Goal: Task Accomplishment & Management: Complete application form

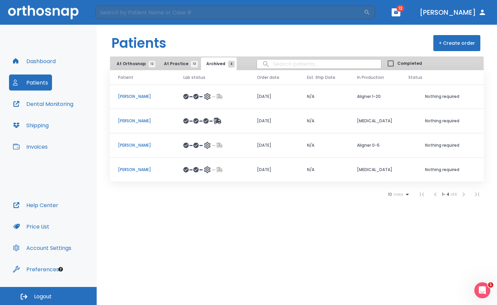
click at [175, 67] on button "At Practice 13" at bounding box center [179, 63] width 41 height 13
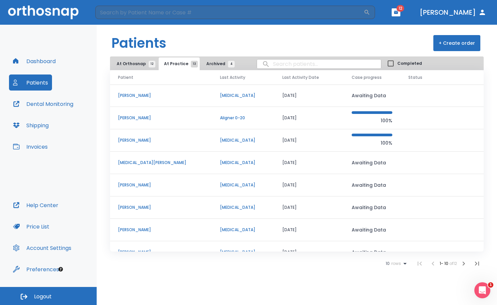
click at [131, 63] on span "At Orthosnap 12" at bounding box center [134, 64] width 35 height 6
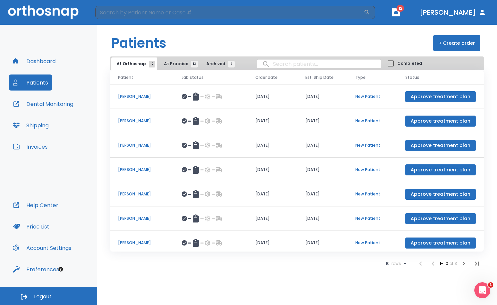
click at [274, 66] on input "search" at bounding box center [319, 63] width 124 height 13
type input "deb"
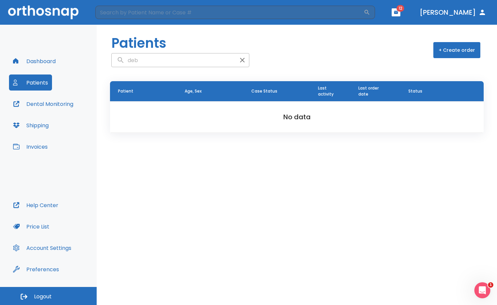
click at [474, 55] on button "+ Create order" at bounding box center [457, 50] width 47 height 16
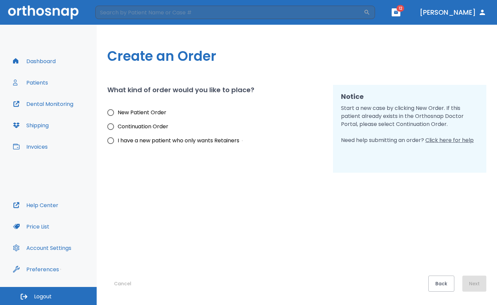
click at [111, 115] on input "New Patient Order" at bounding box center [111, 112] width 14 height 14
radio input "true"
click at [474, 277] on button "Next" at bounding box center [475, 283] width 24 height 16
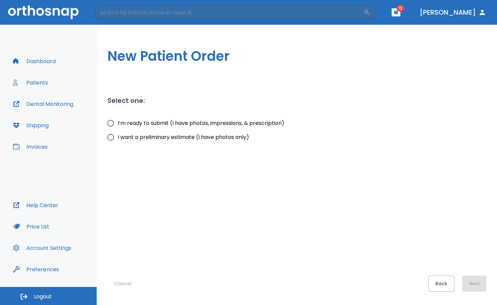
click at [140, 124] on span "I’m ready to submit (I have photos, impressions, & prescription)" at bounding box center [201, 123] width 167 height 8
click at [118, 124] on input "I’m ready to submit (I have photos, impressions, & prescription)" at bounding box center [111, 123] width 14 height 14
radio input "true"
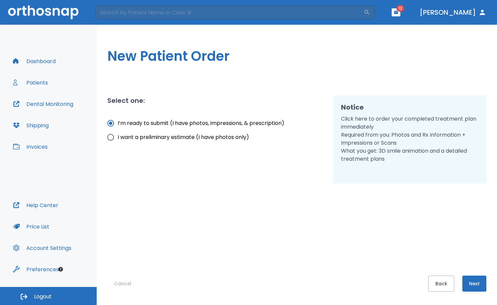
click at [471, 285] on button "Next" at bounding box center [475, 283] width 24 height 16
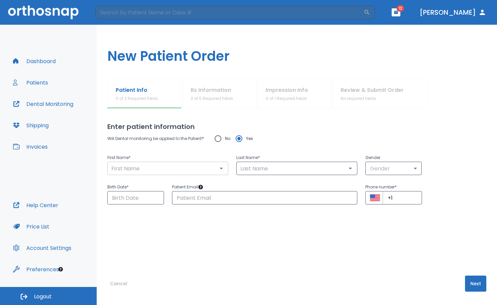
click at [157, 165] on input "text" at bounding box center [167, 167] width 117 height 9
click at [131, 167] on input "text" at bounding box center [167, 167] width 117 height 9
type input "Debo"
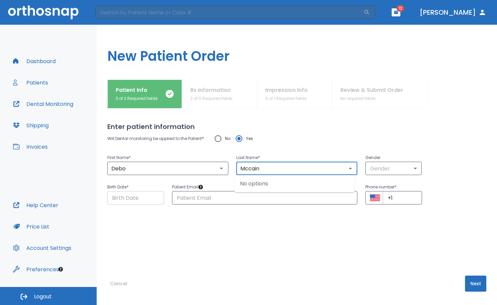
type input "Mccain"
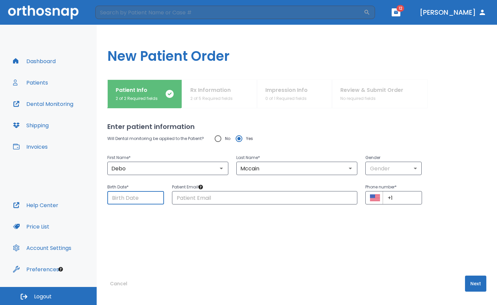
click at [132, 200] on input "Choose date" at bounding box center [135, 197] width 57 height 13
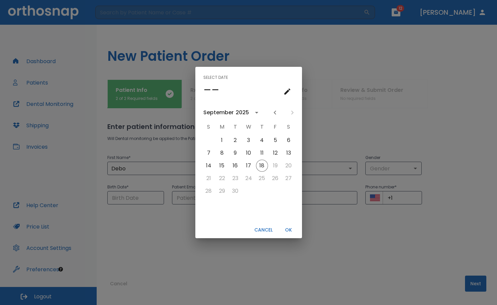
click at [207, 91] on h4 "––" at bounding box center [212, 90] width 16 height 14
click at [284, 91] on icon "calendar view is open, go to text input view" at bounding box center [288, 91] width 8 height 8
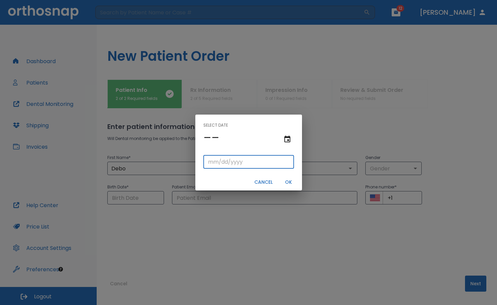
click at [211, 162] on input "tel" at bounding box center [249, 161] width 91 height 13
type input "12/26/"
type input "12/26/0001"
type input "12/26/1"
type input "12/26/0019"
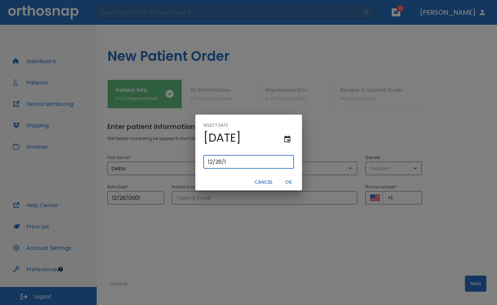
type input "[DATE]"
type input "12/26/0199"
type input "12/26/199"
type input "[DATE]"
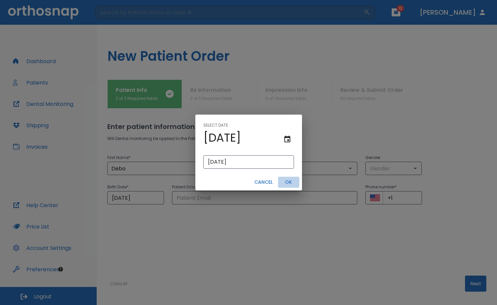
click at [292, 184] on button "OK" at bounding box center [288, 181] width 21 height 11
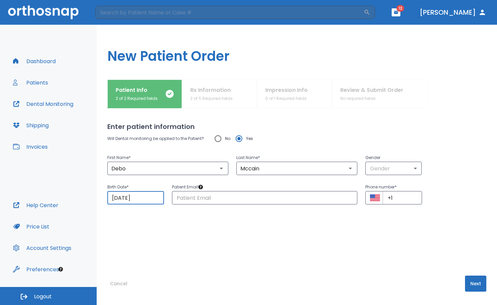
click at [287, 237] on div "Will Dental monitoring be applied to the Patient? No Yes First Name * [PERSON_N…" at bounding box center [296, 189] width 379 height 117
click at [404, 247] on div "Will Dental monitoring be applied to the Patient? No Yes First Name * [PERSON_N…" at bounding box center [296, 189] width 379 height 117
click at [273, 200] on input "text" at bounding box center [265, 197] width 186 height 13
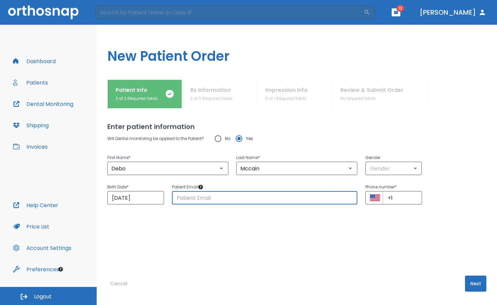
paste input "[EMAIL_ADDRESS][DOMAIN_NAME]"
type input "[EMAIL_ADDRESS][DOMAIN_NAME]"
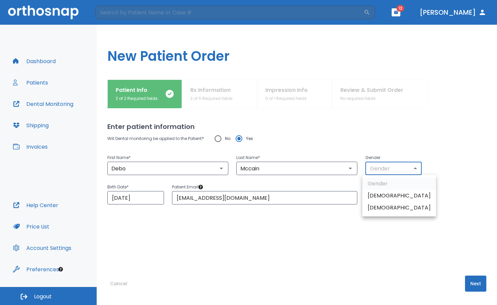
click at [385, 169] on body "​ 12 [PERSON_NAME] Dashboard Patients Dental Monitoring Shipping Invoices Help …" at bounding box center [248, 152] width 497 height 305
click at [386, 197] on li "[DEMOGRAPHIC_DATA]" at bounding box center [400, 196] width 74 height 12
type input "1"
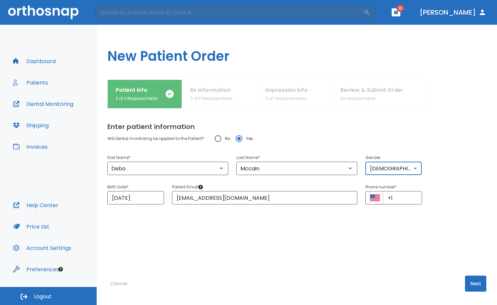
click at [387, 213] on div "Will Dental monitoring be applied to the Patient? No Yes First Name * [PERSON_N…" at bounding box center [296, 189] width 379 height 117
click at [427, 218] on div "Will Dental monitoring be applied to the Patient? No Yes First Name * [PERSON_N…" at bounding box center [296, 189] width 379 height 117
drag, startPoint x: 396, startPoint y: 200, endPoint x: 364, endPoint y: 185, distance: 35.4
click at [366, 185] on div "Phone number * ​ +1 ​" at bounding box center [394, 193] width 57 height 21
paste input "[PHONE_NUMBER]"
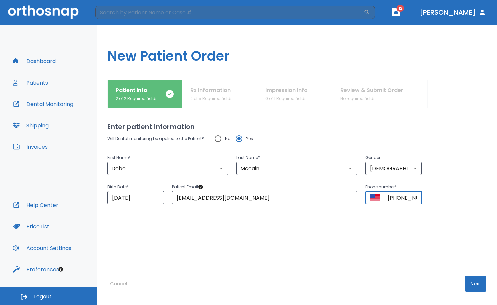
scroll to position [0, 19]
type input "[PHONE_NUMBER]"
click at [382, 230] on div "Will Dental monitoring be applied to the Patient? No Yes First Name * [PERSON_N…" at bounding box center [296, 189] width 379 height 117
click at [471, 283] on button "Next" at bounding box center [475, 283] width 21 height 16
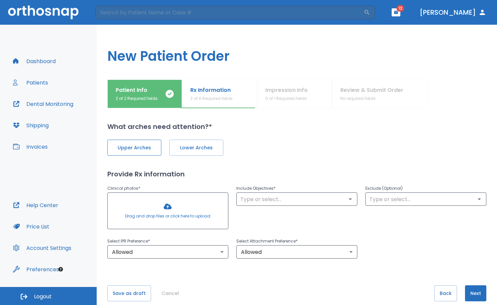
drag, startPoint x: 134, startPoint y: 144, endPoint x: 147, endPoint y: 147, distance: 13.8
click at [135, 144] on span "Upper Arches" at bounding box center [134, 147] width 40 height 7
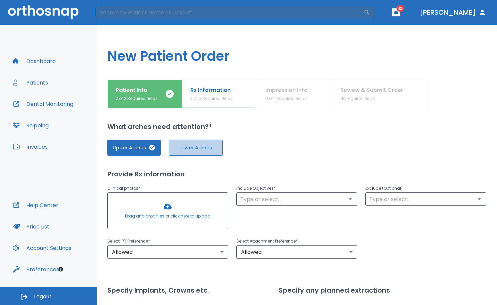
click at [179, 148] on span "Lower Arches" at bounding box center [196, 147] width 40 height 7
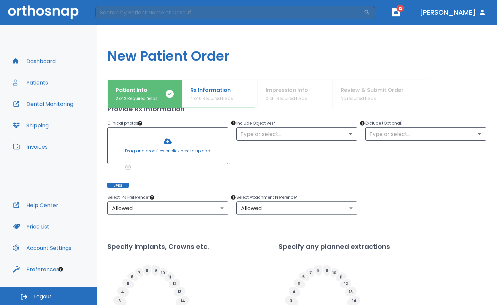
scroll to position [67, 0]
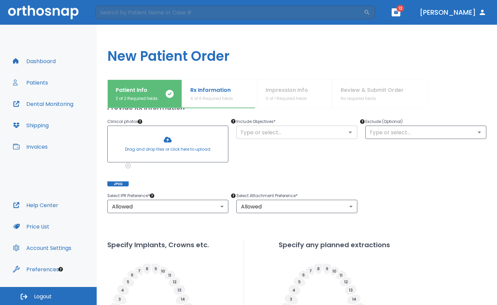
click at [281, 135] on input "text" at bounding box center [297, 131] width 117 height 9
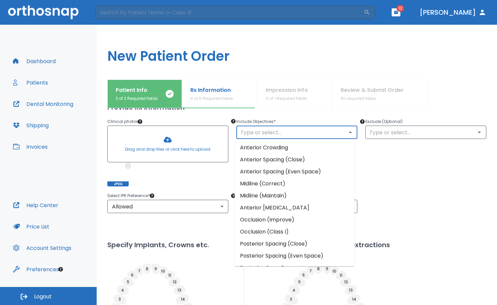
click at [295, 150] on li "Anterior Crowding" at bounding box center [295, 147] width 120 height 12
click at [291, 134] on input "text" at bounding box center [297, 131] width 117 height 9
click at [290, 158] on li "Anterior Spacing (Close)" at bounding box center [295, 159] width 120 height 12
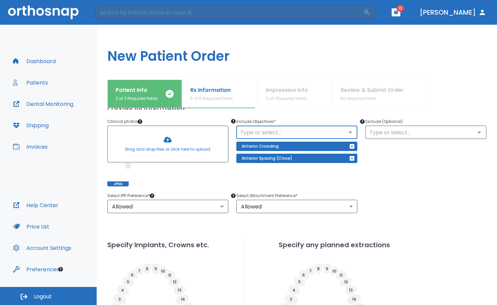
click at [293, 133] on input "text" at bounding box center [297, 131] width 117 height 9
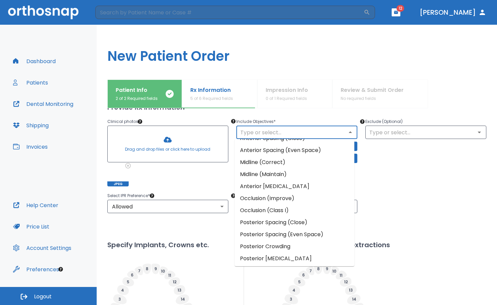
scroll to position [33, 0]
click at [287, 188] on li "Occlusion (Improve)" at bounding box center [295, 186] width 120 height 12
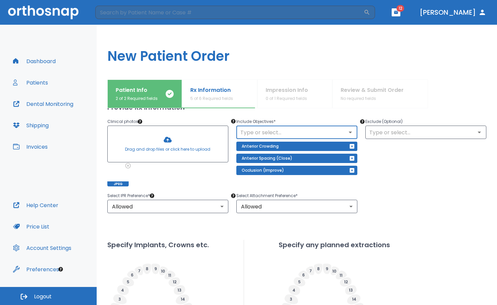
click at [278, 134] on input "text" at bounding box center [297, 131] width 117 height 9
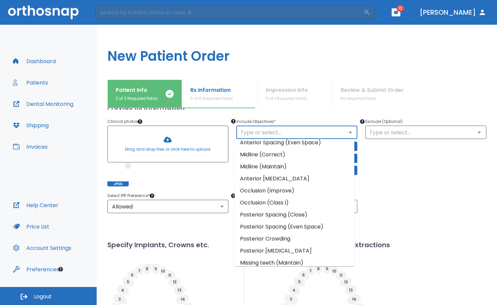
scroll to position [58, 0]
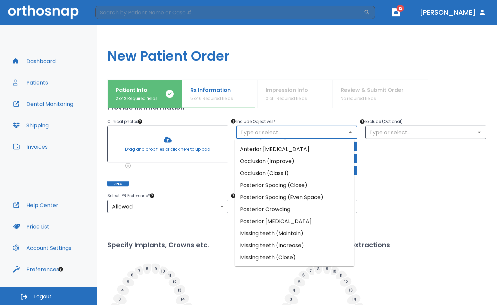
click at [320, 256] on li "Missing teeth (Close)" at bounding box center [295, 257] width 120 height 12
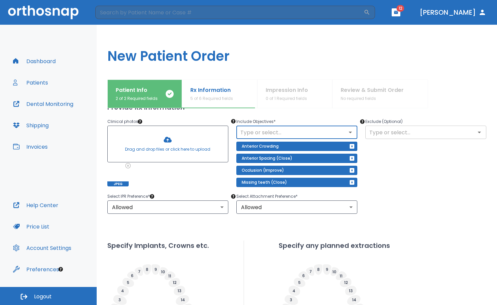
drag, startPoint x: 419, startPoint y: 158, endPoint x: 411, endPoint y: 138, distance: 22.1
click at [419, 157] on div "Exclude (Optional) ​" at bounding box center [422, 147] width 129 height 77
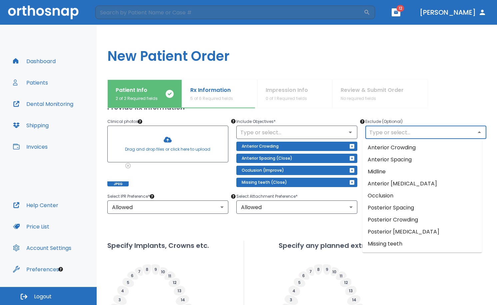
click at [409, 129] on input "text" at bounding box center [426, 131] width 117 height 9
click at [276, 232] on div "Upper Arches Lower Arches Provide Rx information Clinical photos * Drag and dro…" at bounding box center [296, 229] width 379 height 329
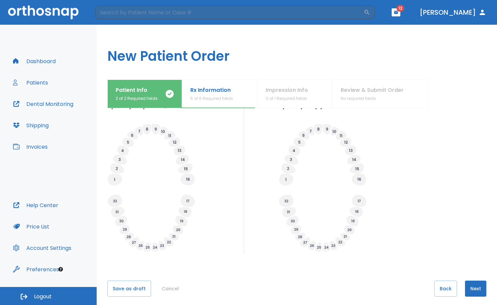
scroll to position [212, 0]
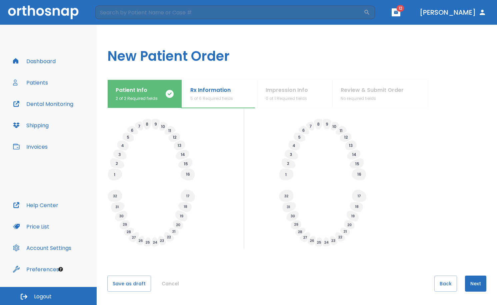
click at [469, 287] on button "Next" at bounding box center [475, 283] width 21 height 16
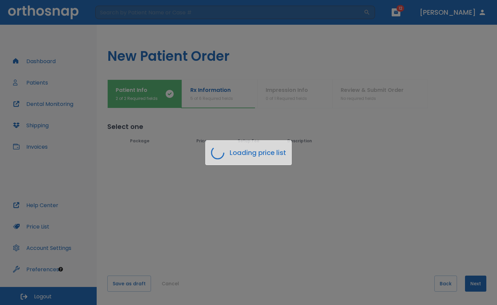
scroll to position [0, 0]
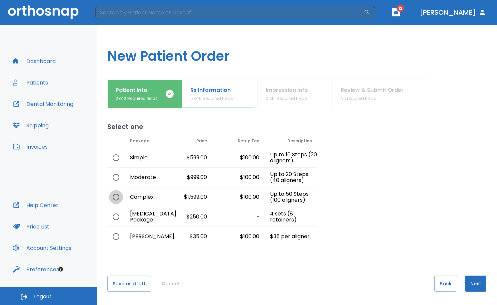
click at [118, 198] on input "radio" at bounding box center [116, 197] width 14 height 14
radio input "true"
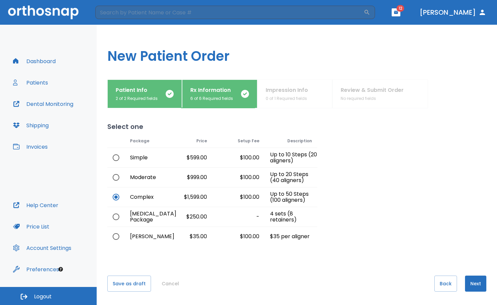
click at [471, 287] on button "Next" at bounding box center [475, 283] width 21 height 16
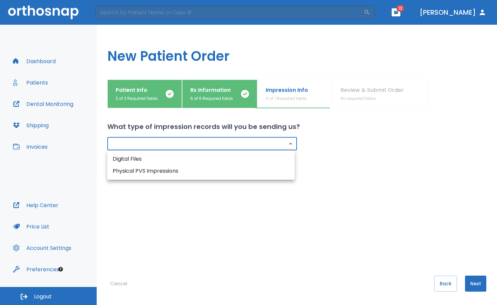
click at [263, 137] on body "​ 12 [PERSON_NAME] Dashboard Patients Dental Monitoring Shipping Invoices Help …" at bounding box center [248, 152] width 497 height 305
click at [231, 159] on li "Digital Files" at bounding box center [201, 159] width 188 height 12
type input "digital"
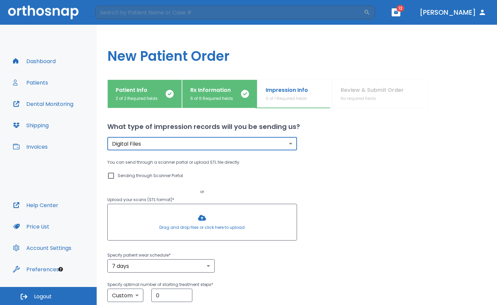
click at [112, 173] on input "Sending through Scanner Portal" at bounding box center [111, 175] width 8 height 8
checkbox input "true"
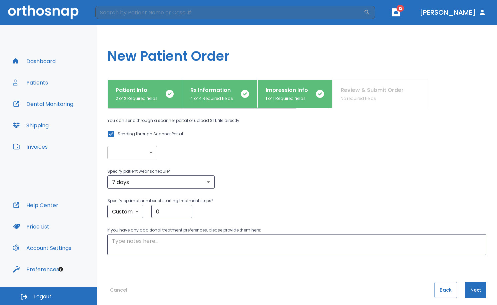
scroll to position [48, 0]
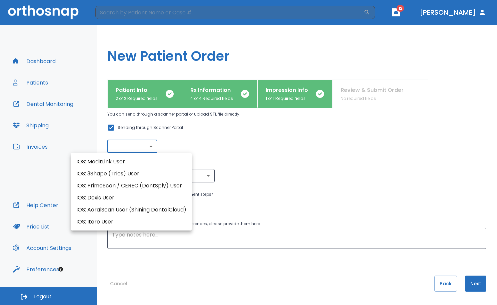
click at [137, 146] on body "​ 12 [PERSON_NAME] Dashboard Patients Dental Monitoring Shipping Invoices Help …" at bounding box center [248, 152] width 497 height 305
click at [138, 212] on li "IOS: AoralScan User (Shining DentalCloud)" at bounding box center [131, 210] width 121 height 12
type input "IOS: AoralScan User (Shining DentalCloud)"
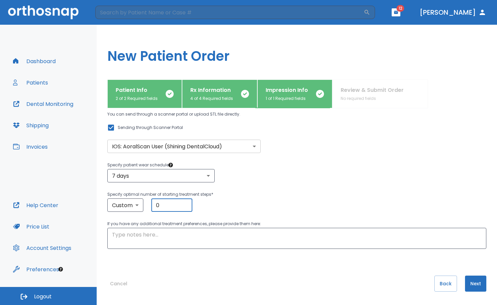
drag, startPoint x: 168, startPoint y: 208, endPoint x: 147, endPoint y: 201, distance: 22.4
click at [147, 201] on div "Custom custom ​ 0 ​" at bounding box center [296, 204] width 379 height 13
type input "10"
click at [158, 266] on div "What type of impression records will you be sending us? Digital Files digital ​…" at bounding box center [296, 206] width 379 height 197
click at [154, 243] on textarea at bounding box center [297, 238] width 370 height 15
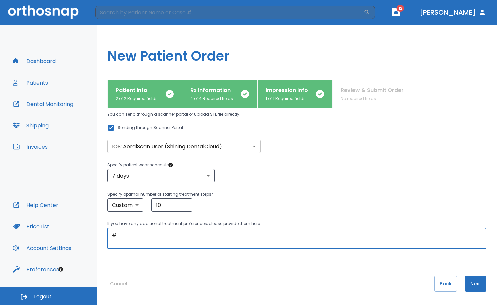
click at [134, 233] on textarea "#" at bounding box center [297, 238] width 370 height 15
click at [277, 232] on textarea "#C, G, H planned for ext. #H Grade III mobililty. Planning to ext prior to" at bounding box center [297, 238] width 370 height 15
click at [313, 235] on textarea "#C, G, H planned for ext. #H Grade III mobililty. Planning to ext H prior to" at bounding box center [297, 238] width 370 height 15
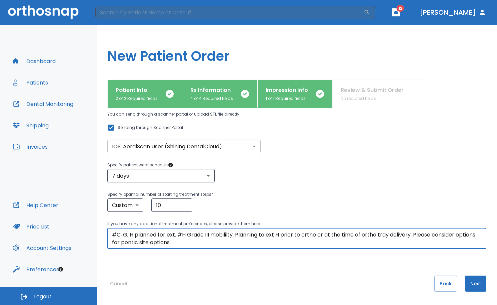
drag, startPoint x: 222, startPoint y: 238, endPoint x: 214, endPoint y: 237, distance: 7.9
click at [248, 244] on textarea "#C, G, H planned for ext. #H Grade III mobility. Planning to ext H prior to ort…" at bounding box center [297, 238] width 370 height 15
drag, startPoint x: 128, startPoint y: 244, endPoint x: 206, endPoint y: 252, distance: 78.5
click at [206, 252] on div "What type of impression records will you be sending us? Digital Files digital ​…" at bounding box center [296, 158] width 379 height 197
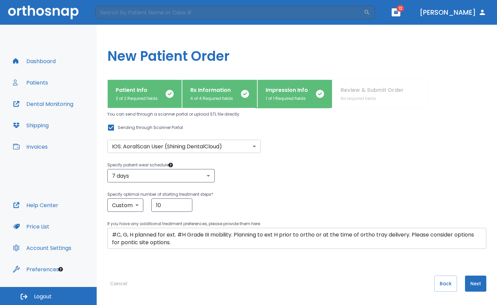
click at [188, 245] on textarea "#C, G, H planned for ext. #H Grade III mobility. Planning to ext H prior to ort…" at bounding box center [297, 238] width 370 height 15
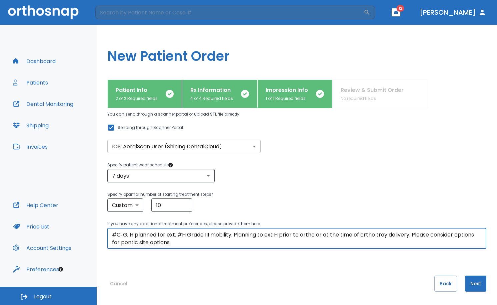
click at [285, 268] on div "What type of impression records will you be sending us? Digital Files digital ​…" at bounding box center [296, 206] width 379 height 197
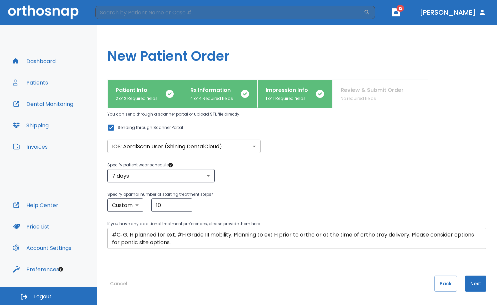
click at [226, 245] on textarea "#C, G, H planned for ext. #H Grade III mobility. Planning to ext H prior to ort…" at bounding box center [297, 238] width 370 height 15
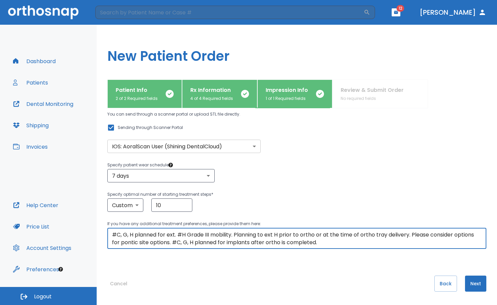
type textarea "#C, G, H planned for ext. #H Grade III mobility. Planning to ext H prior to ort…"
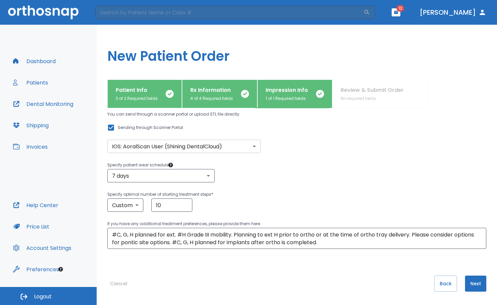
drag, startPoint x: 468, startPoint y: 283, endPoint x: 365, endPoint y: 292, distance: 103.8
click at [314, 291] on div "Cancel Back Next" at bounding box center [296, 289] width 379 height 29
click at [479, 284] on button "Next" at bounding box center [475, 283] width 21 height 16
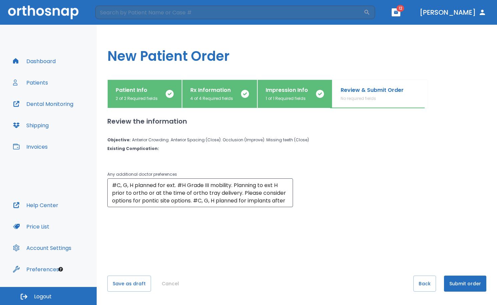
scroll to position [0, 0]
click at [457, 282] on button "Submit order" at bounding box center [465, 283] width 42 height 16
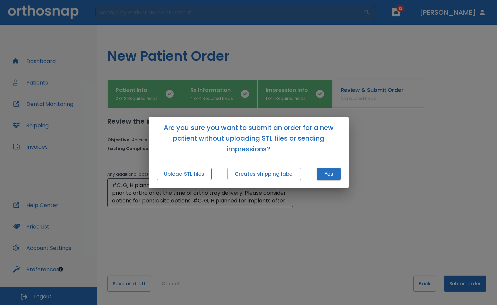
click at [169, 172] on button "Upload STL files" at bounding box center [184, 173] width 55 height 12
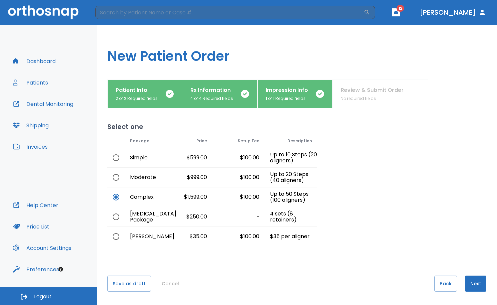
click at [477, 283] on button "Next" at bounding box center [475, 283] width 21 height 16
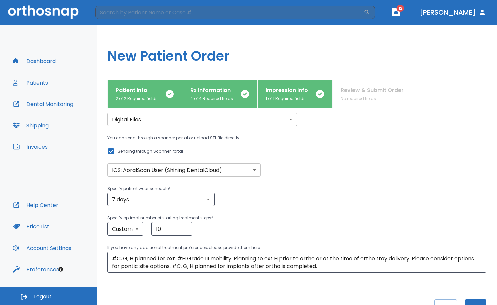
scroll to position [48, 0]
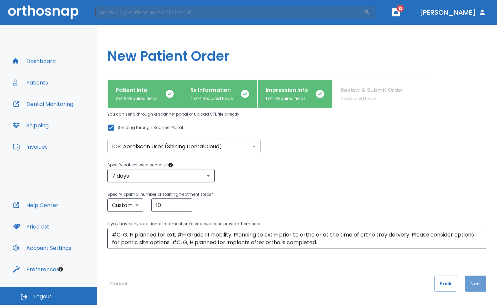
click at [470, 286] on button "Next" at bounding box center [475, 283] width 21 height 16
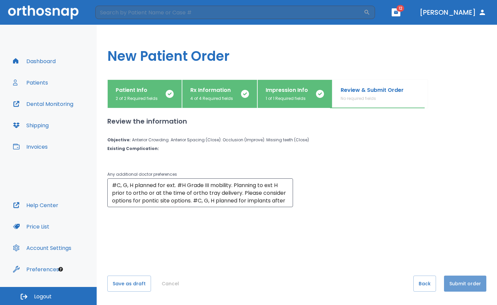
click at [467, 276] on button "Submit order" at bounding box center [465, 283] width 42 height 16
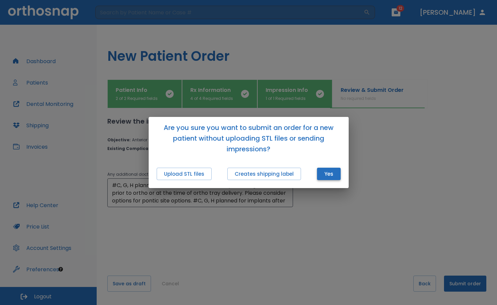
click at [327, 173] on button "Yes" at bounding box center [329, 173] width 24 height 12
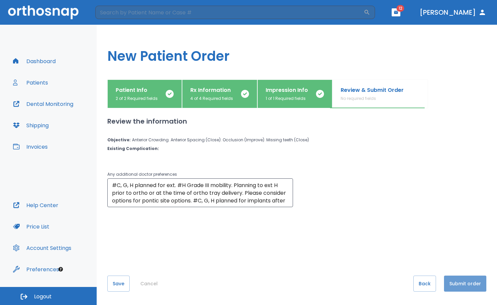
click at [472, 284] on button "Submit order" at bounding box center [465, 283] width 42 height 16
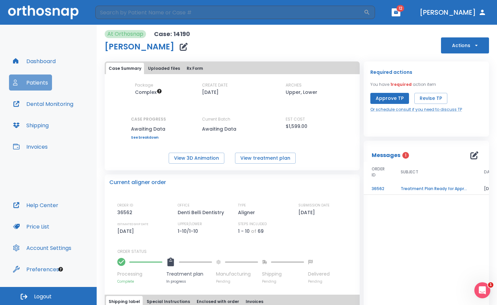
click at [21, 83] on button "Patients" at bounding box center [30, 82] width 43 height 16
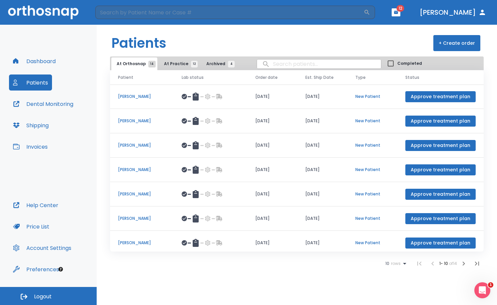
click at [168, 63] on span "At Practice 12" at bounding box center [179, 64] width 30 height 6
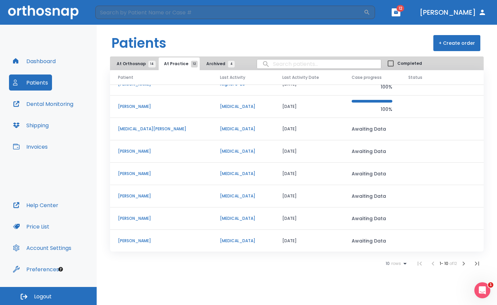
scroll to position [57, 0]
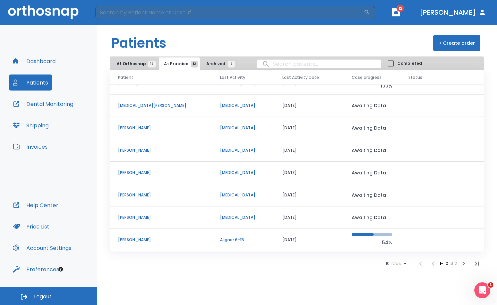
click at [135, 147] on p "[PERSON_NAME]" at bounding box center [161, 150] width 86 height 6
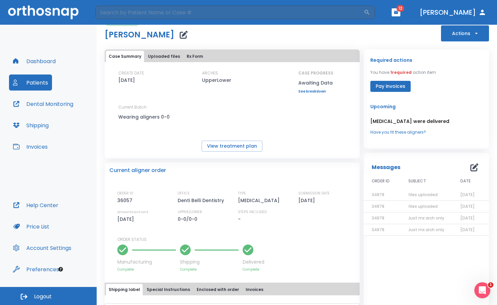
scroll to position [33, 0]
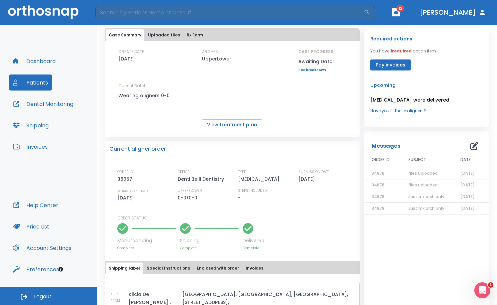
click at [376, 209] on span "34878" at bounding box center [378, 208] width 13 height 6
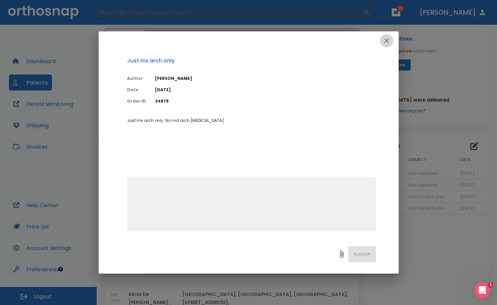
click at [382, 40] on button "button" at bounding box center [386, 40] width 13 height 13
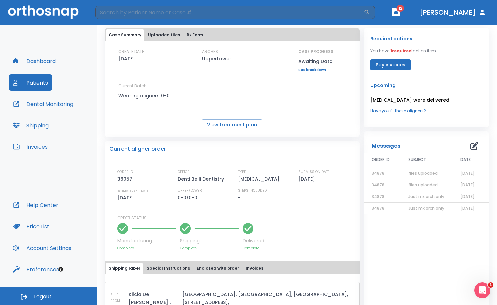
click at [420, 198] on span "Just mx arch only" at bounding box center [427, 197] width 36 height 6
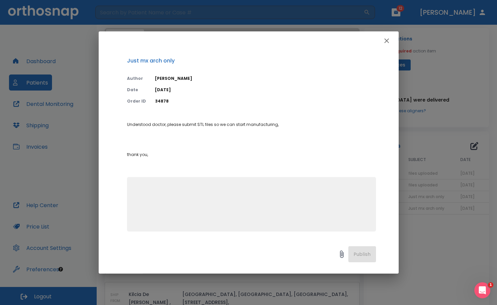
click at [355, 142] on p "Understood doctor, please submit STL files so we can start manufacturing, thank…" at bounding box center [251, 139] width 249 height 36
click at [387, 44] on icon "button" at bounding box center [387, 41] width 8 height 8
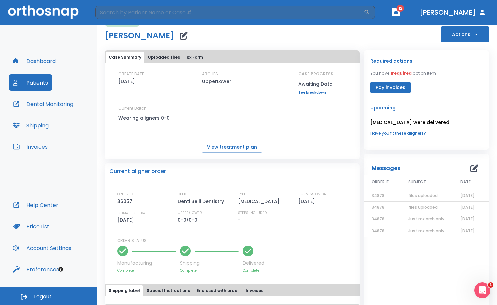
scroll to position [0, 0]
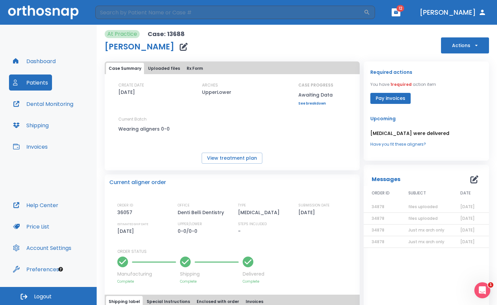
click at [31, 64] on button "Dashboard" at bounding box center [34, 61] width 51 height 16
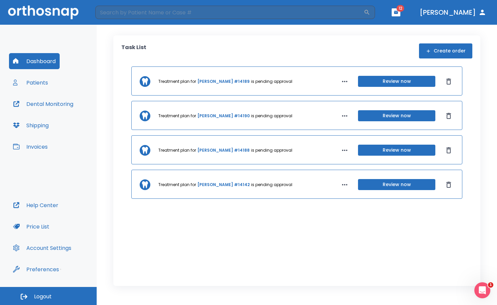
click at [40, 87] on button "Patients" at bounding box center [30, 82] width 43 height 16
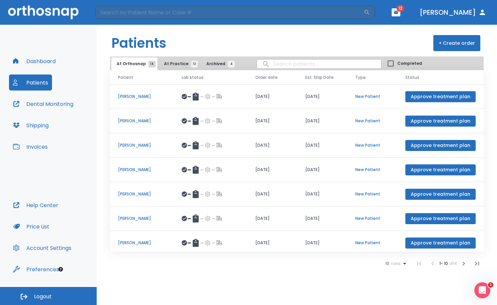
click at [176, 64] on span "At Practice 12" at bounding box center [179, 64] width 30 height 6
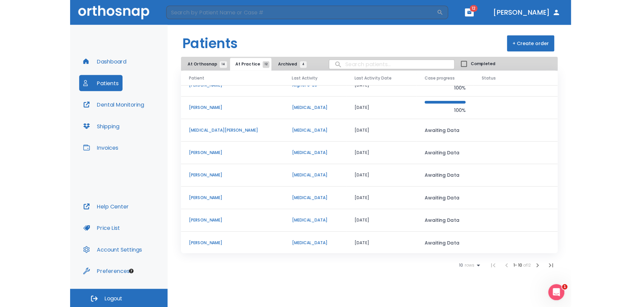
scroll to position [57, 0]
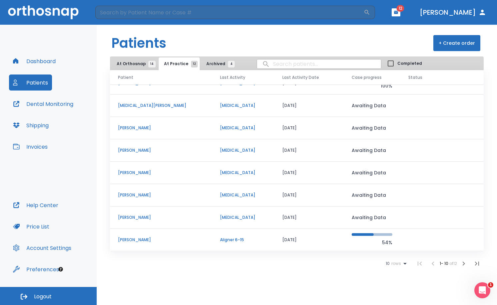
click at [146, 239] on p "[PERSON_NAME]" at bounding box center [161, 240] width 86 height 6
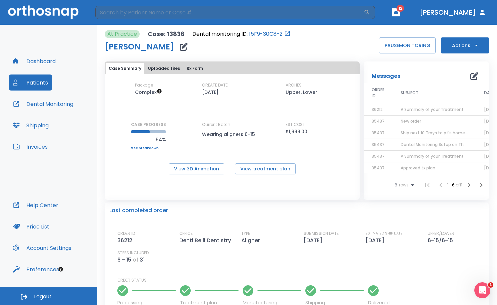
click at [261, 33] on link "15F9-30C8-Z" at bounding box center [266, 34] width 34 height 8
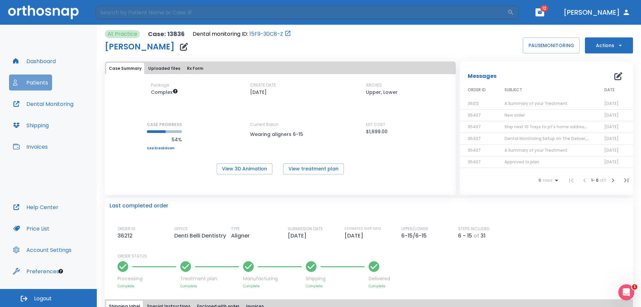
click at [25, 80] on button "Patients" at bounding box center [30, 82] width 43 height 16
